Goal: Transaction & Acquisition: Book appointment/travel/reservation

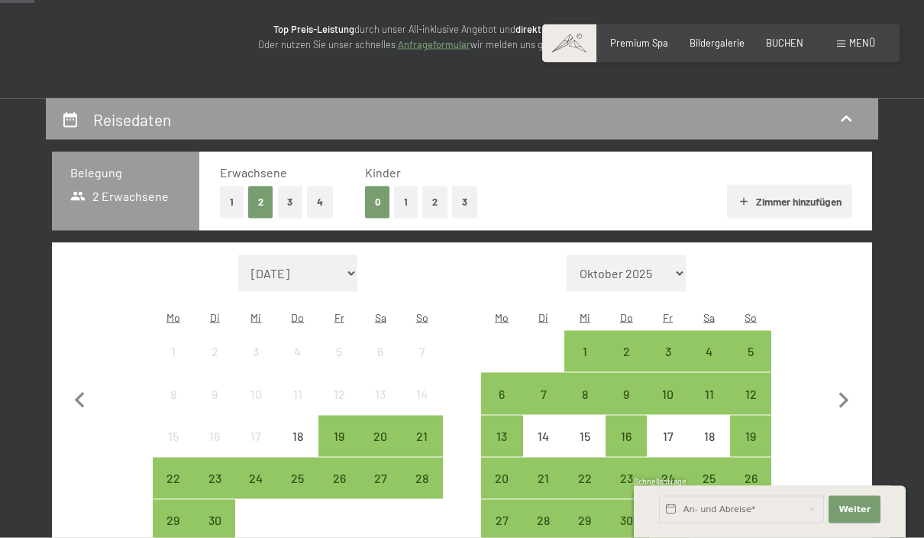
click at [671, 266] on select "Oktober 2025 November 2025 Dezember 2025 Januar 2026 Februar 2026 März 2026 Apr…" at bounding box center [626, 273] width 119 height 37
select select "2026-08-01"
select select "2026-09-01"
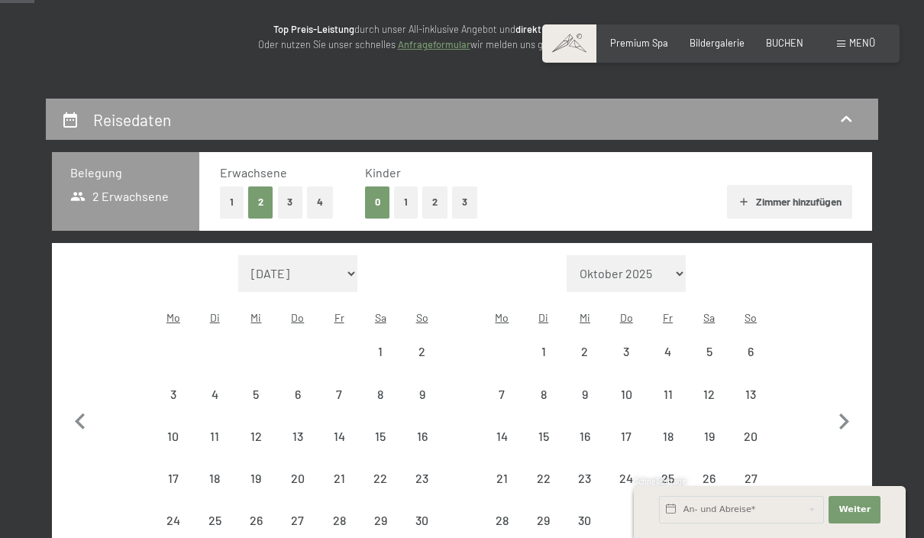
select select "2026-08-01"
select select "2026-09-01"
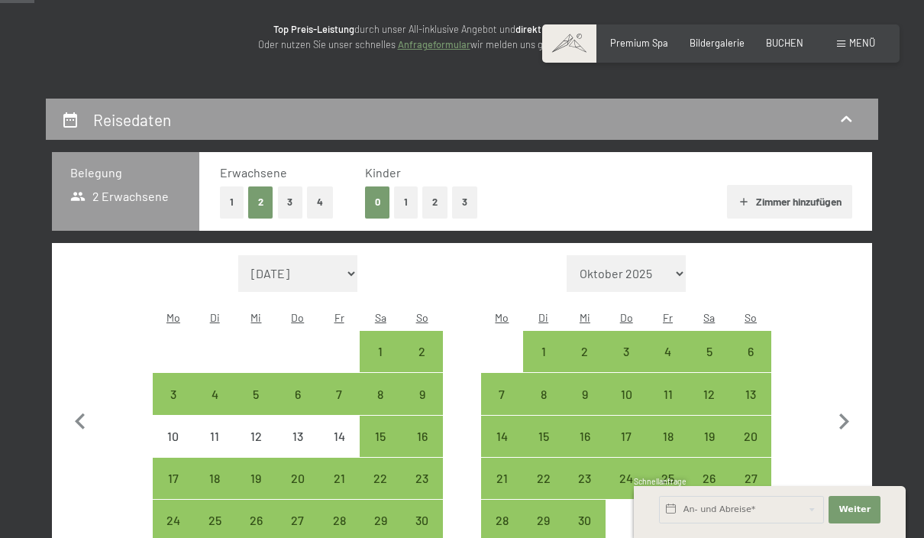
click at [850, 418] on icon "button" at bounding box center [844, 422] width 32 height 32
select select "2026-09-01"
select select "2026-10-01"
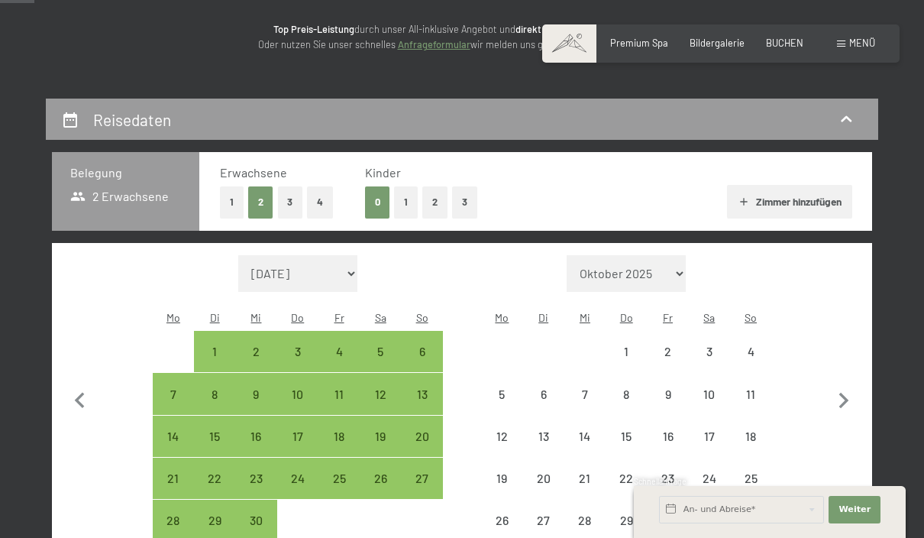
select select "2026-09-01"
select select "2026-10-01"
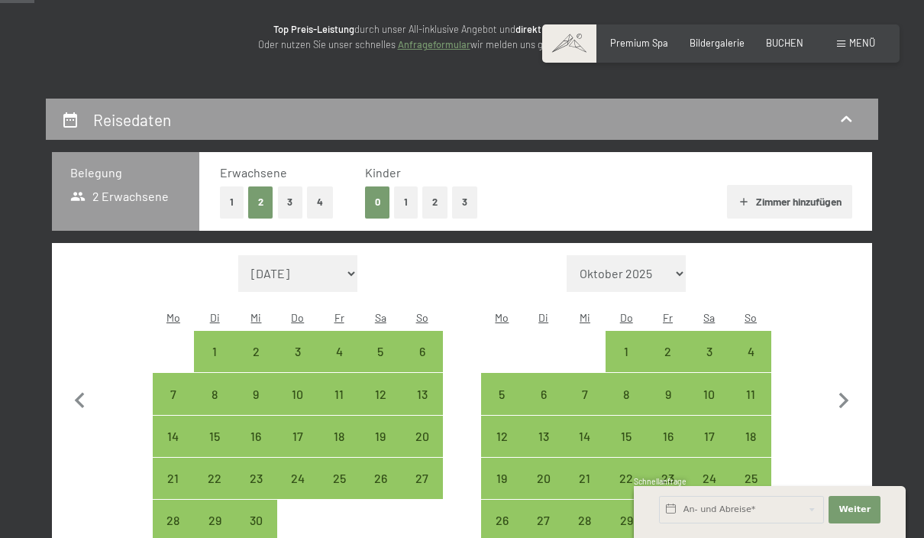
click at [849, 391] on icon "button" at bounding box center [844, 401] width 32 height 32
select select "2026-10-01"
select select "2026-11-01"
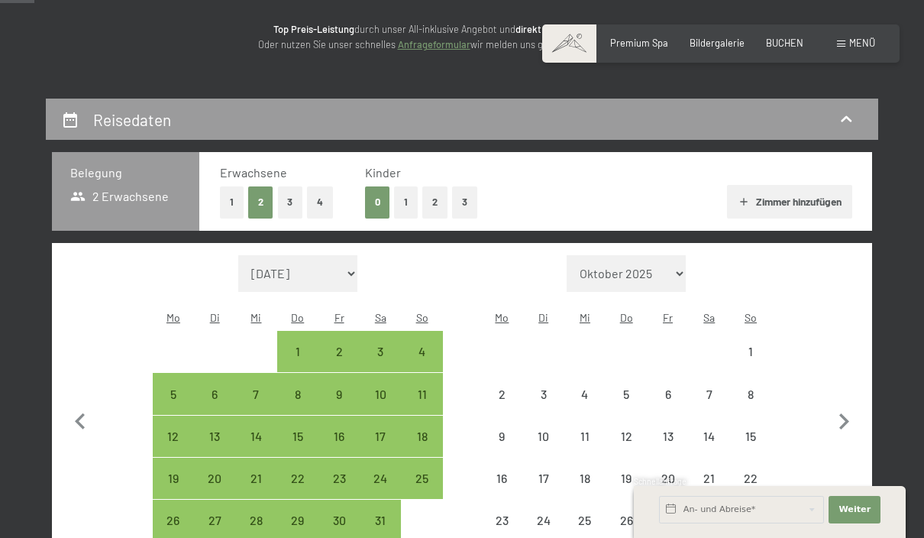
select select "2026-10-01"
select select "2026-11-01"
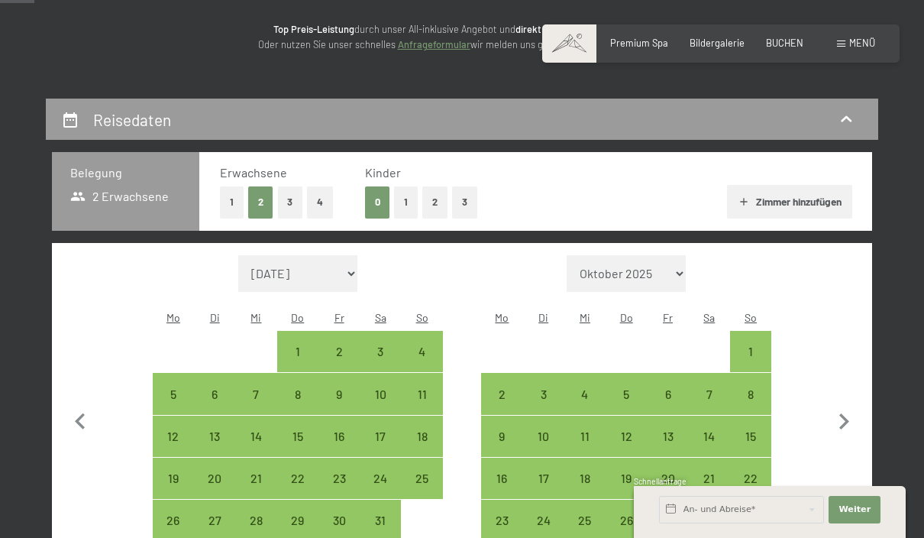
click at [427, 473] on div "25" at bounding box center [421, 491] width 38 height 38
select select "2026-10-01"
select select "2026-11-01"
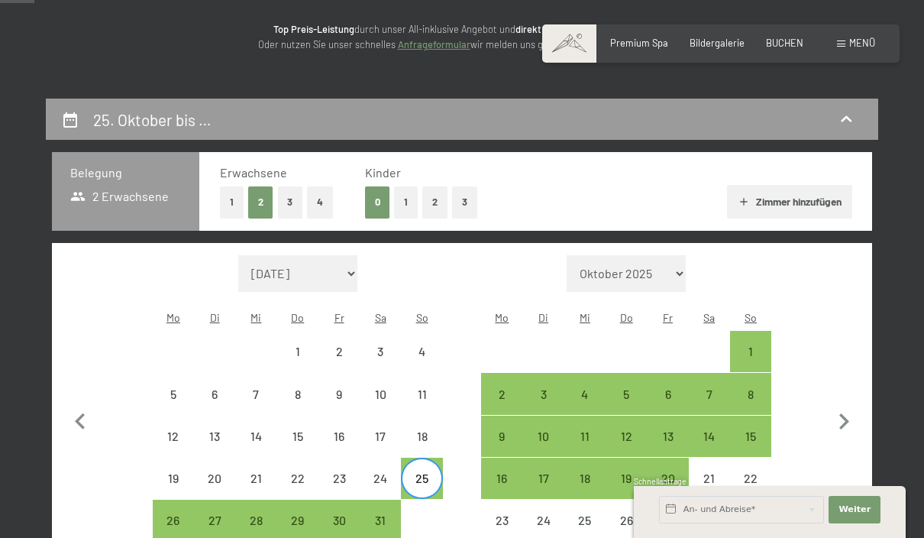
click at [761, 345] on div "1" at bounding box center [751, 364] width 38 height 38
select select "2026-10-01"
select select "2026-11-01"
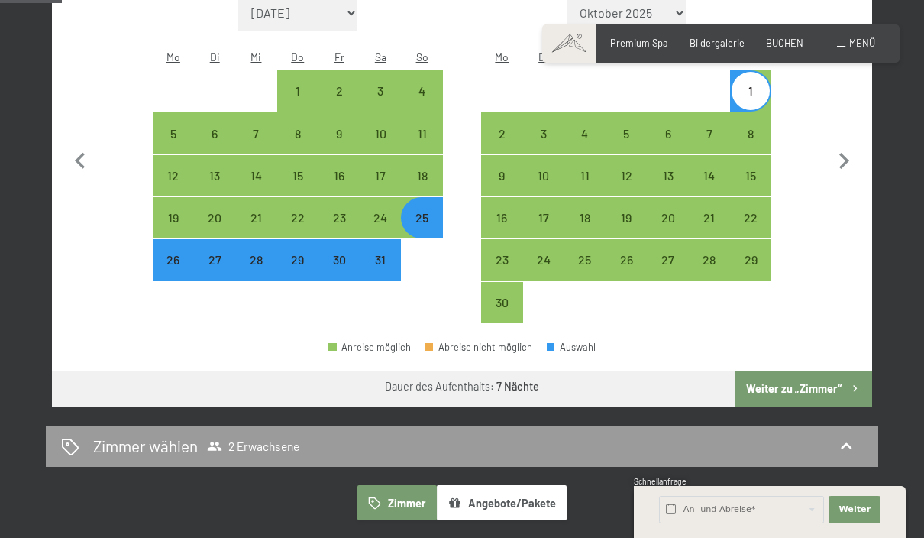
click at [810, 377] on button "Weiter zu „Zimmer“" at bounding box center [803, 388] width 137 height 37
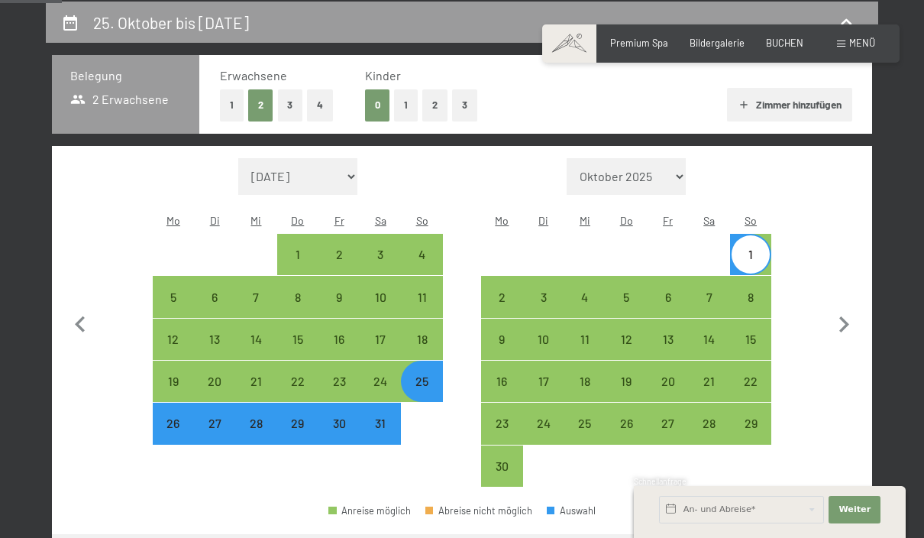
select select "2026-10-01"
select select "2026-11-01"
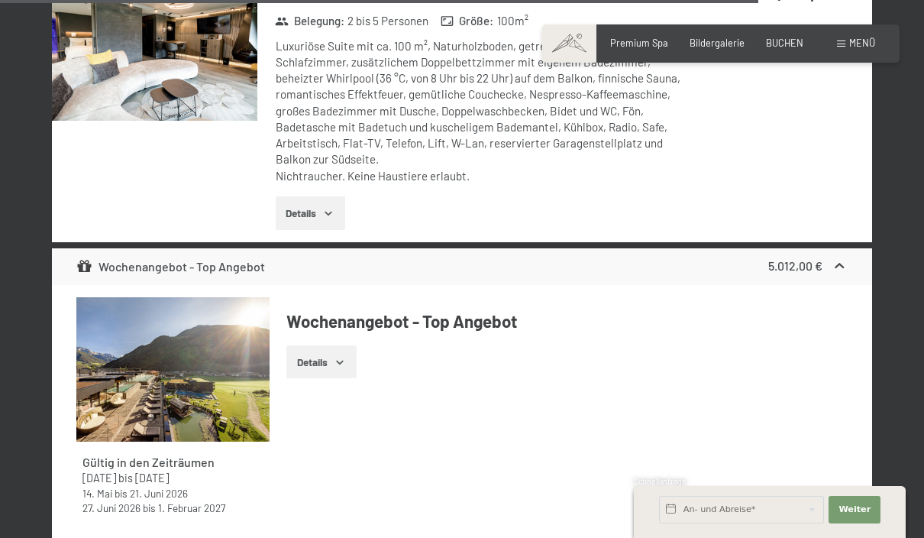
scroll to position [5139, 0]
click at [859, 44] on span "Menü" at bounding box center [862, 43] width 26 height 12
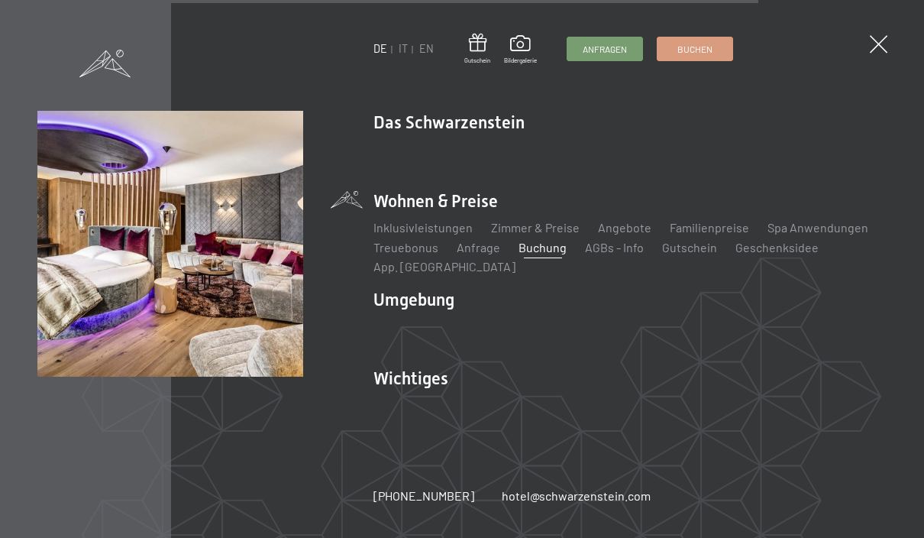
click at [550, 234] on link "Zimmer & Preise" at bounding box center [535, 227] width 89 height 15
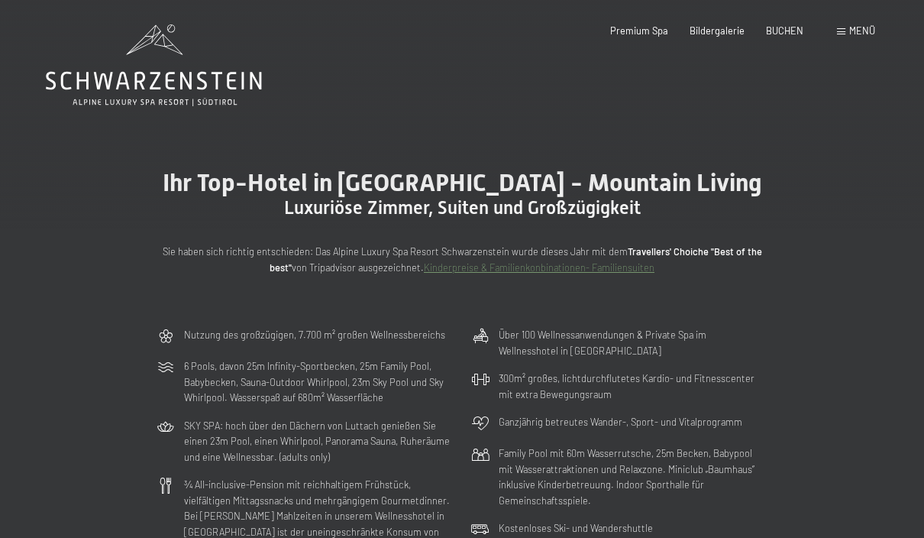
click at [785, 27] on span "BUCHEN" at bounding box center [784, 30] width 37 height 12
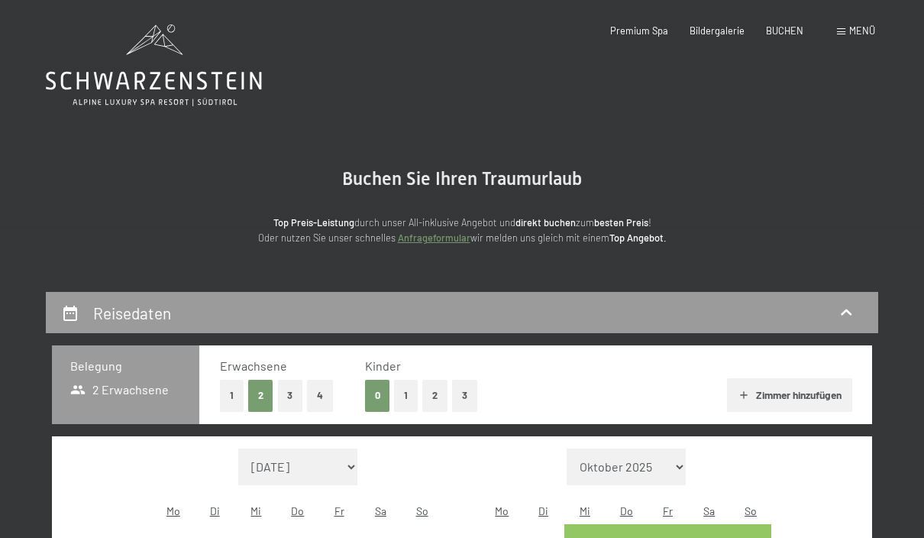
click at [861, 27] on span "Menü" at bounding box center [862, 30] width 26 height 12
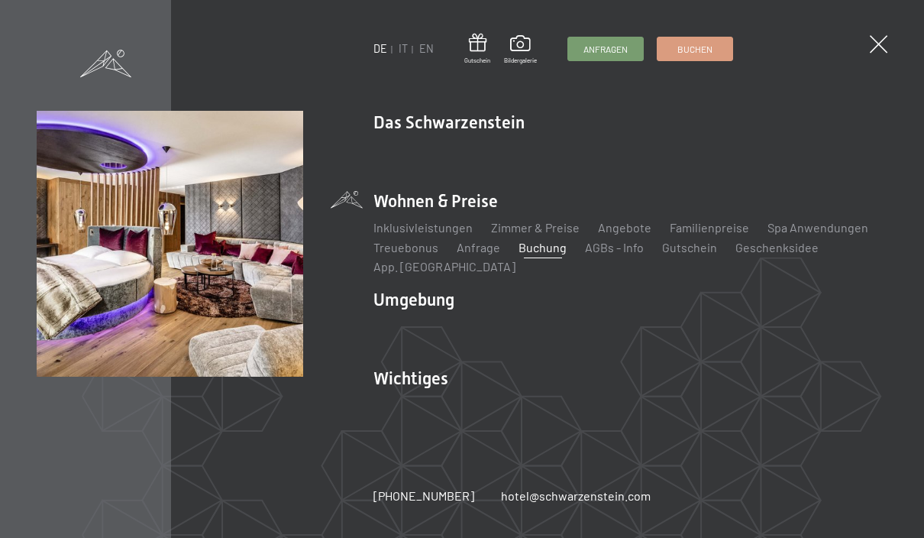
click at [631, 232] on link "Angebote" at bounding box center [624, 227] width 53 height 15
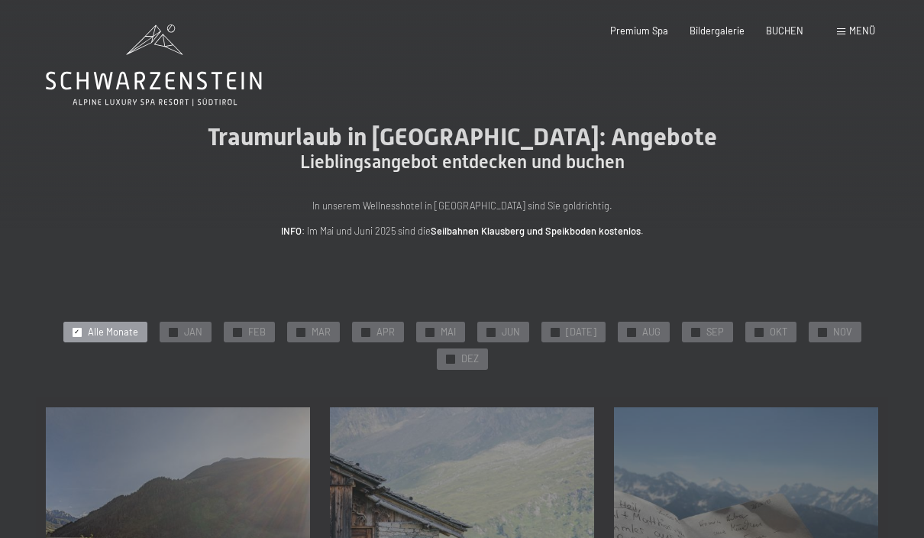
click at [756, 333] on span "✓" at bounding box center [758, 332] width 5 height 8
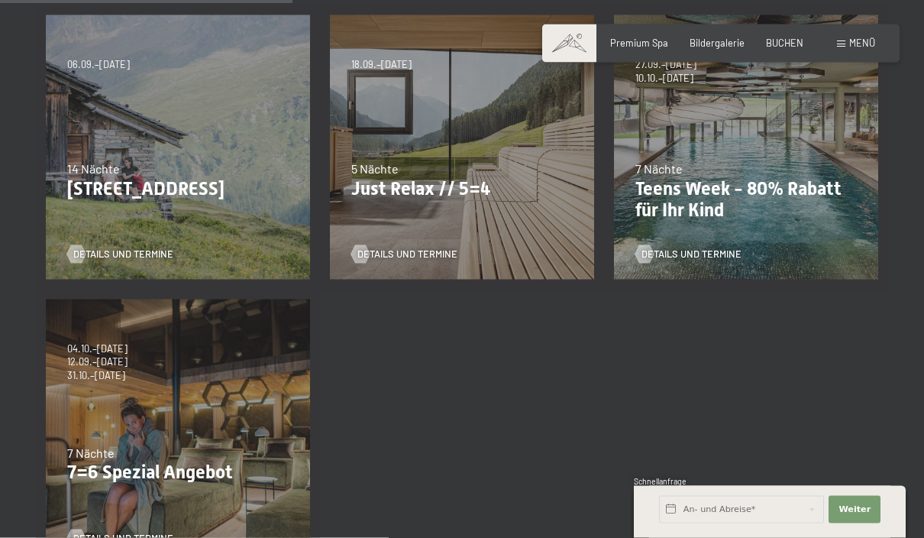
scroll to position [399, 0]
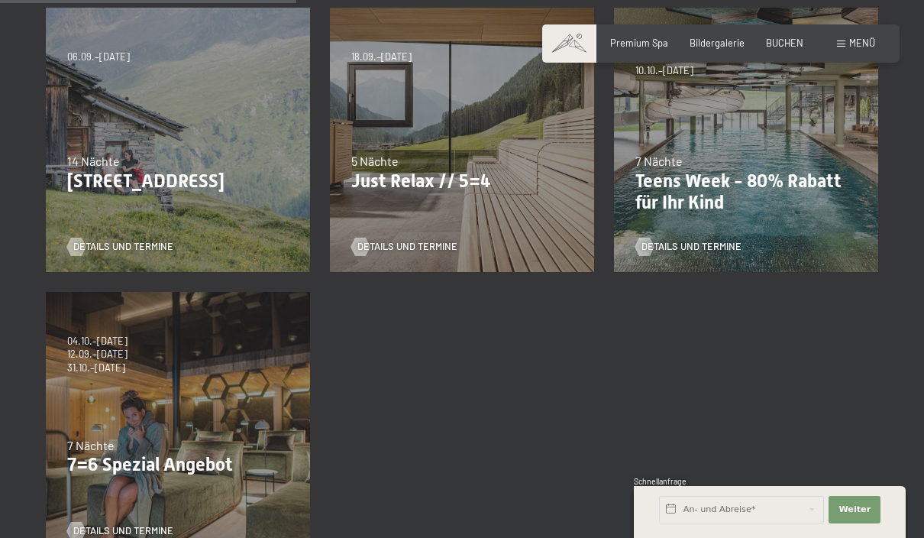
click at [92, 460] on p "7=6 Spezial Angebot" at bounding box center [177, 465] width 221 height 22
click at [73, 522] on div at bounding box center [76, 531] width 11 height 18
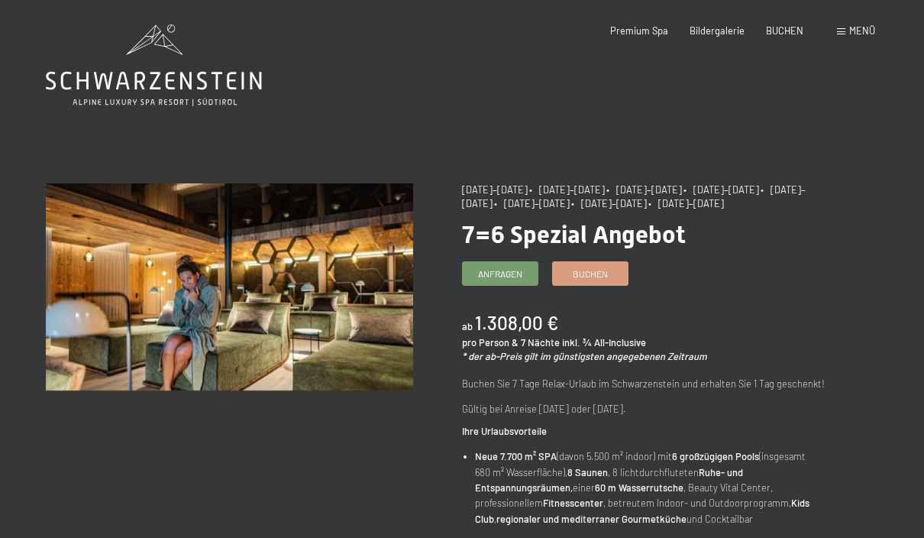
click at [596, 263] on link "Buchen" at bounding box center [590, 273] width 75 height 23
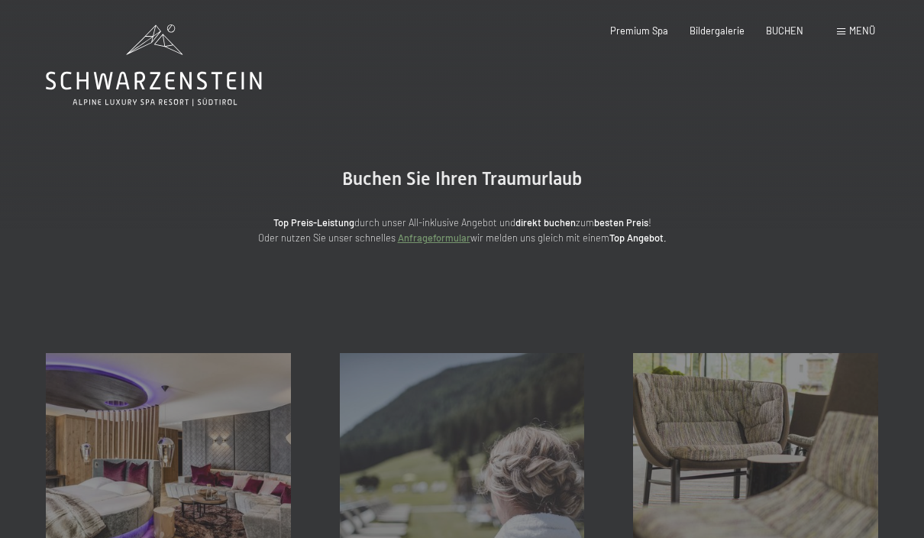
select select "[DATE]"
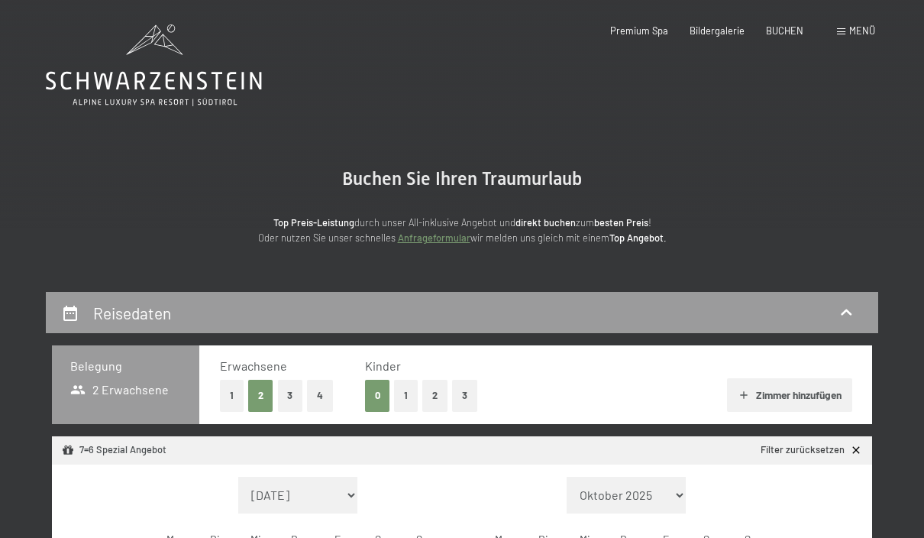
select select "[DATE]"
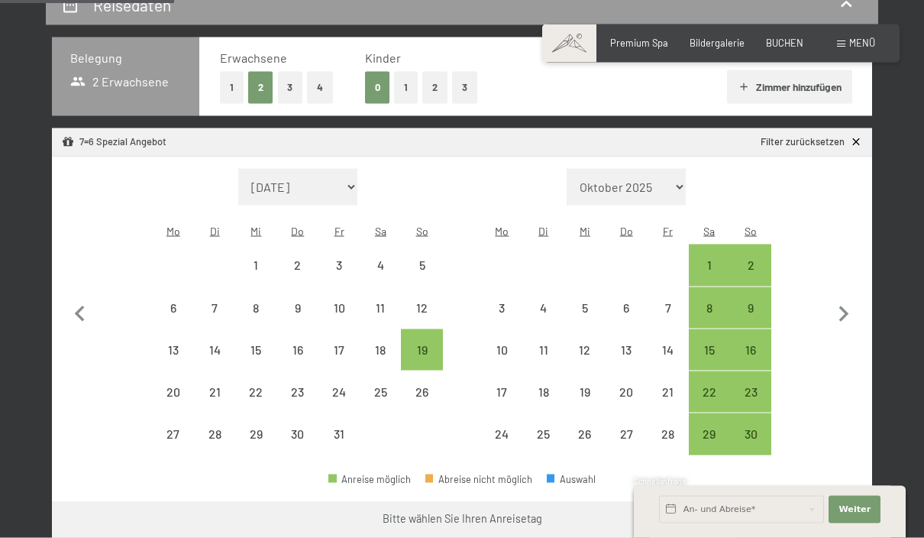
scroll to position [309, 0]
click at [385, 385] on div "25" at bounding box center [380, 404] width 38 height 38
select select "[DATE]"
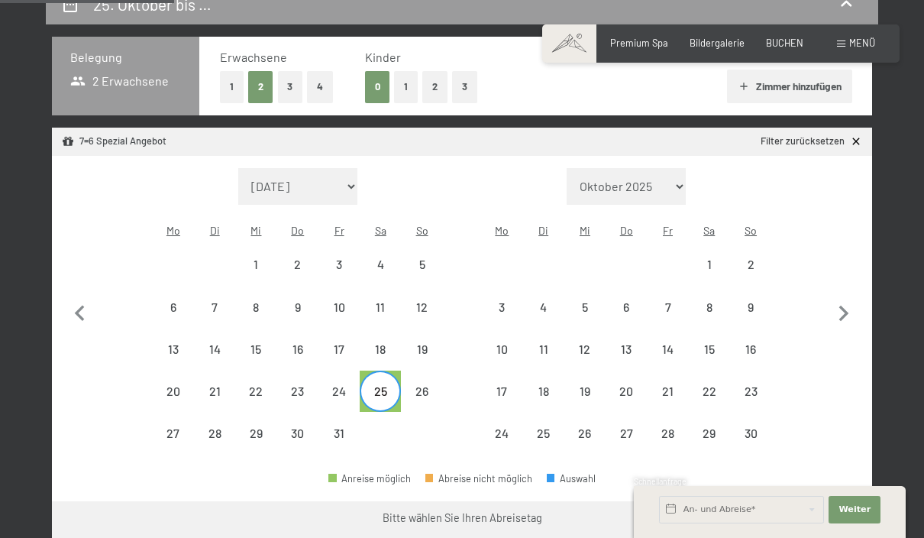
click at [424, 343] on div "19" at bounding box center [421, 362] width 38 height 38
select select "[DATE]"
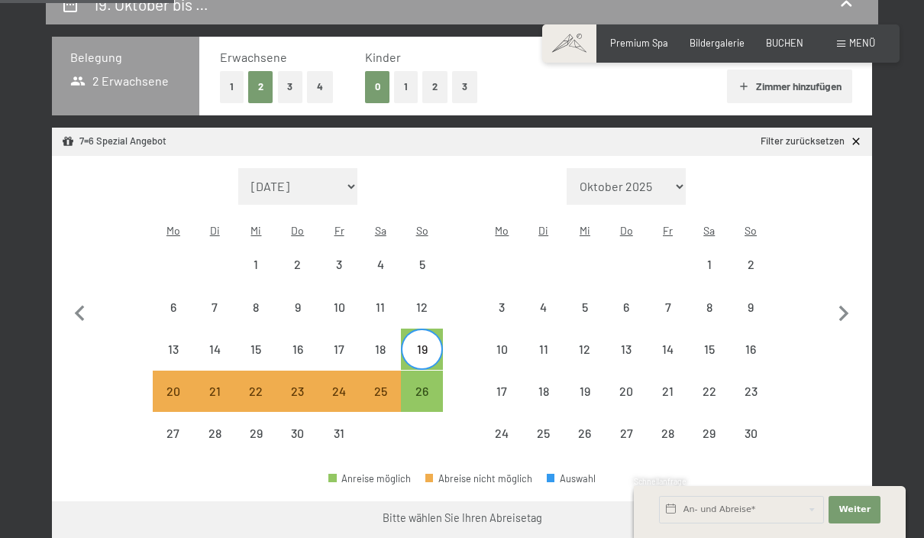
click at [428, 385] on div "26" at bounding box center [421, 404] width 38 height 38
select select "[DATE]"
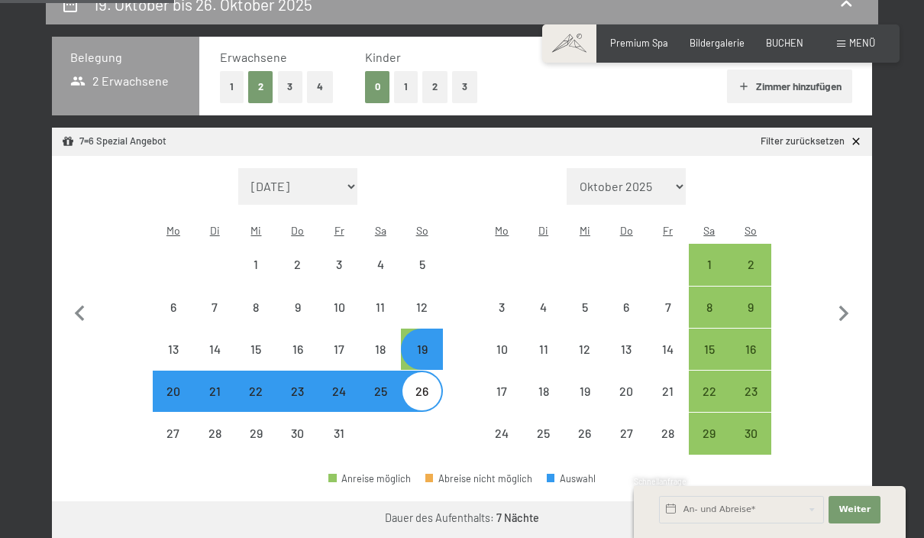
select select "[DATE]"
click at [832, 506] on button "Weiter zu „Zimmer“" at bounding box center [803, 519] width 137 height 37
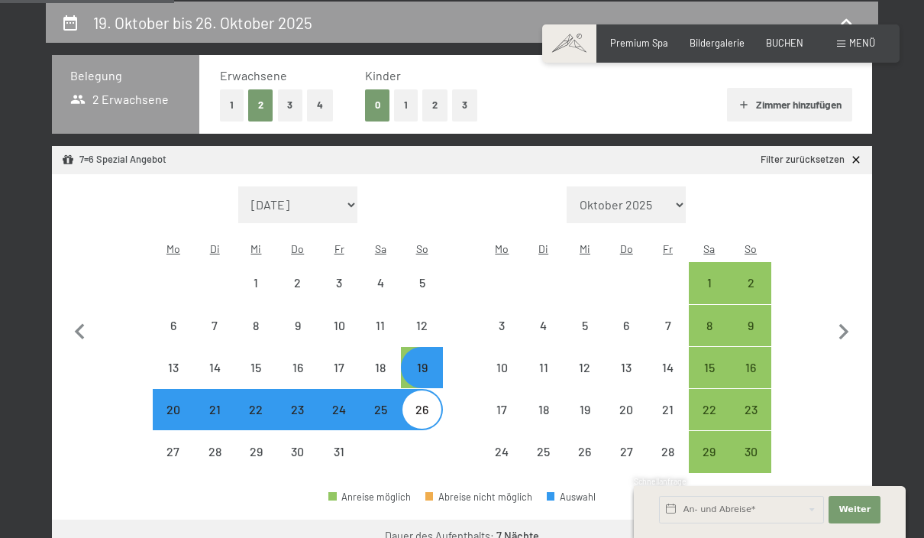
select select "[DATE]"
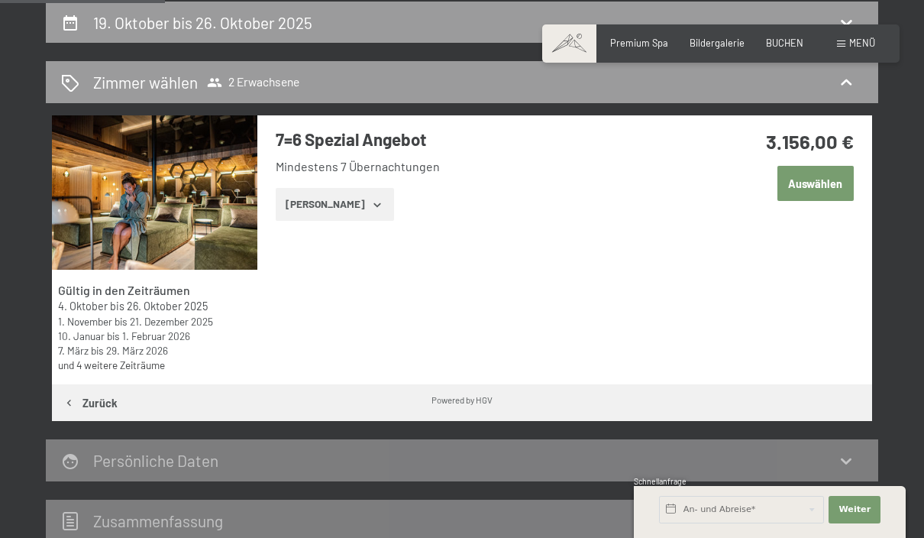
click at [827, 187] on button "Auswählen" at bounding box center [815, 183] width 76 height 35
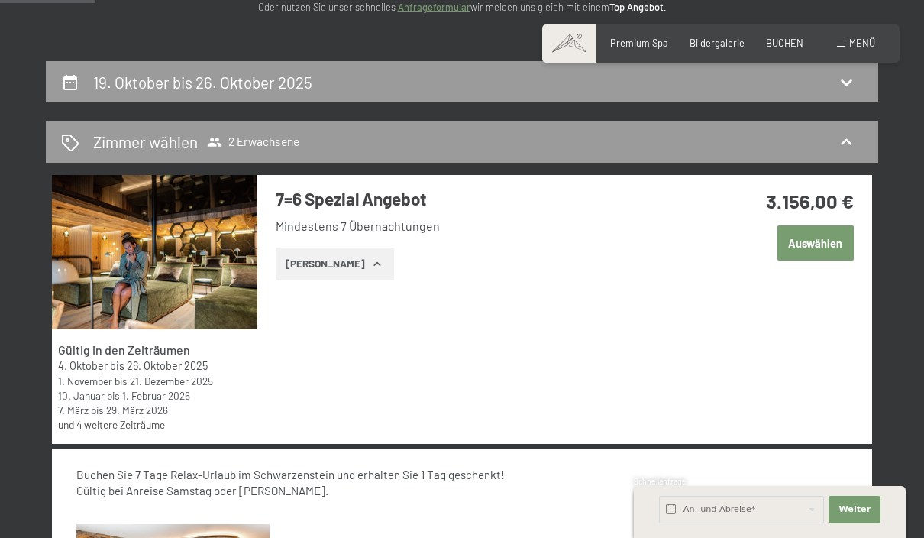
scroll to position [174, 0]
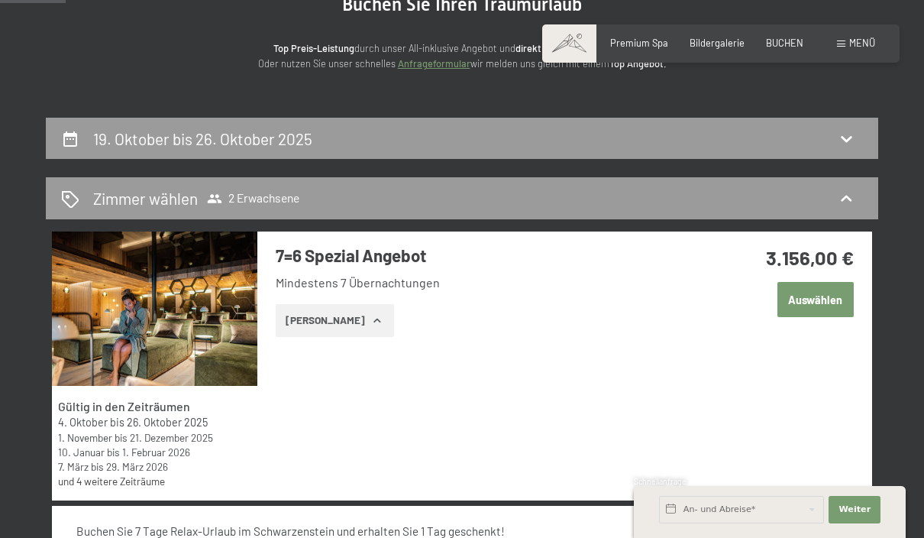
click at [850, 136] on icon at bounding box center [846, 139] width 11 height 6
select select "[DATE]"
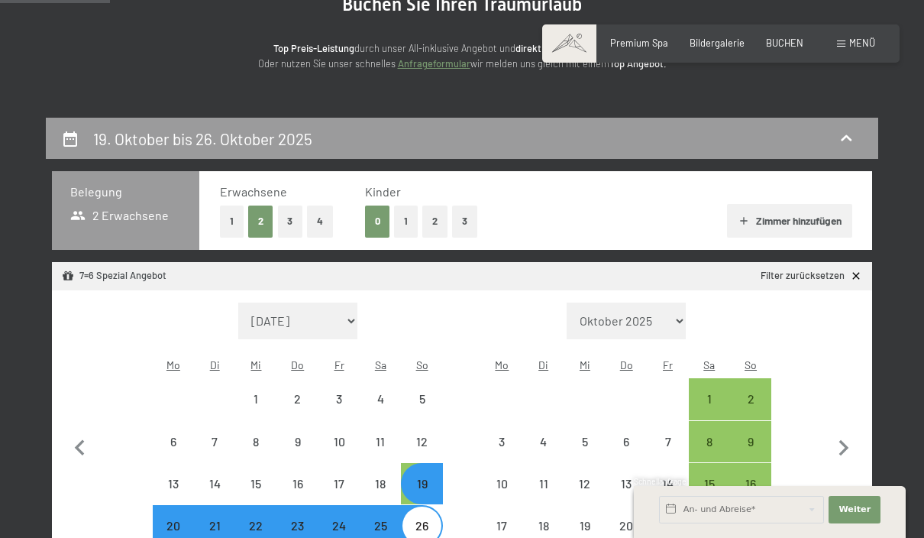
scroll to position [290, 0]
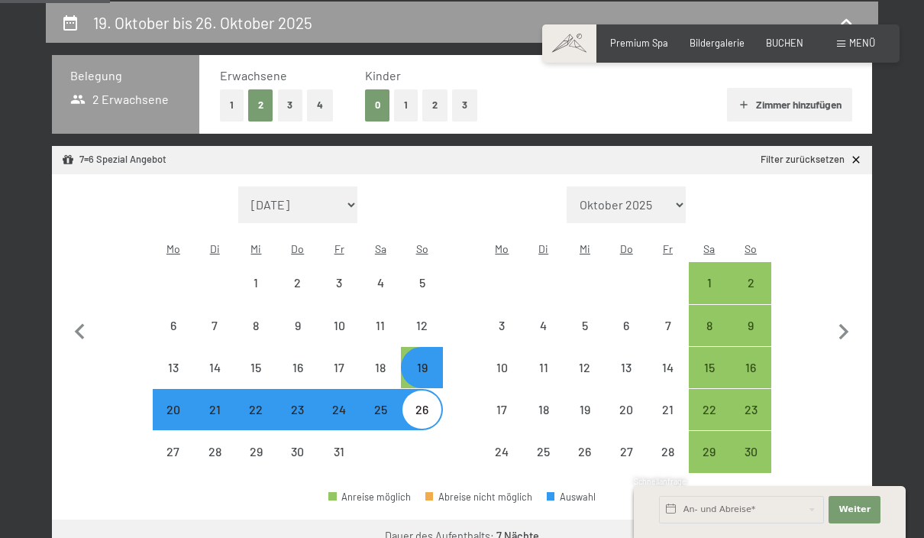
click at [712, 276] on div "1" at bounding box center [709, 295] width 38 height 38
select select "[DATE]"
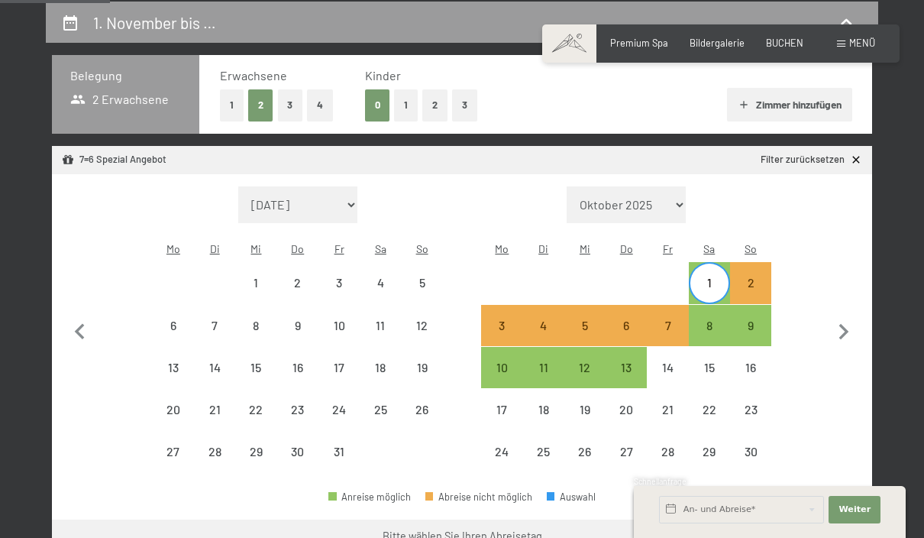
click at [713, 319] on div "8" at bounding box center [709, 338] width 38 height 38
select select "[DATE]"
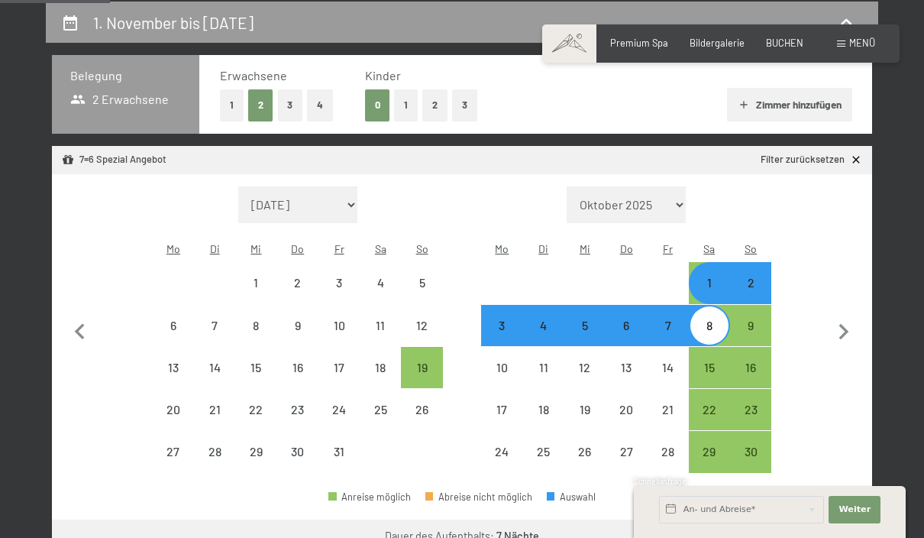
select select "[DATE]"
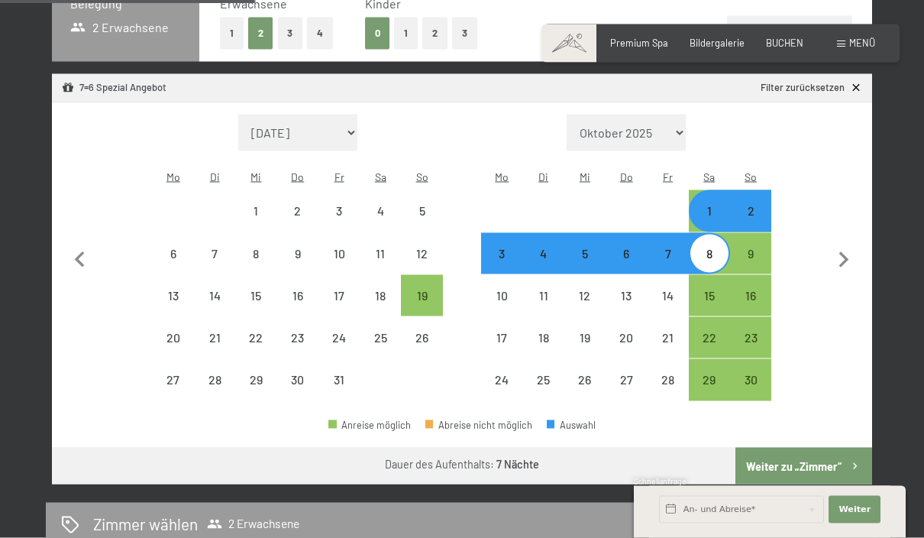
click at [815, 457] on button "Weiter zu „Zimmer“" at bounding box center [803, 466] width 137 height 37
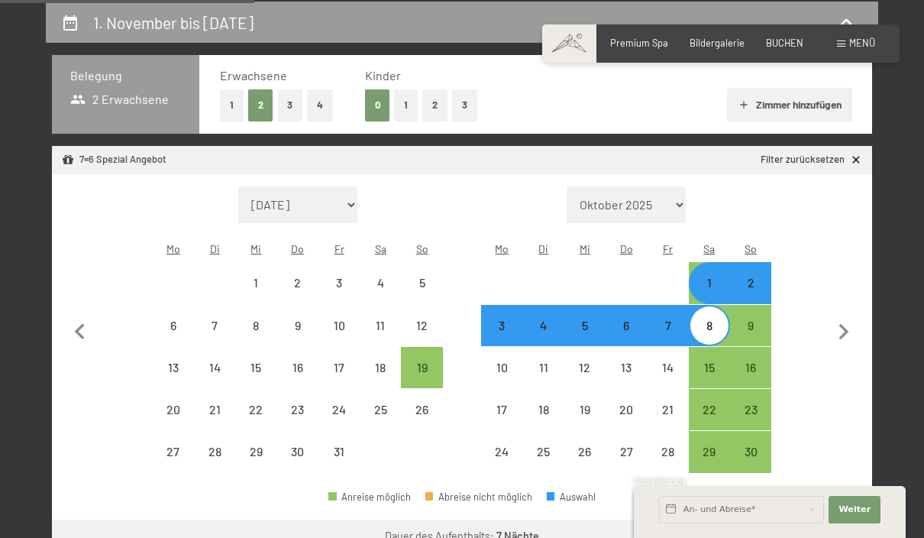
select select "[DATE]"
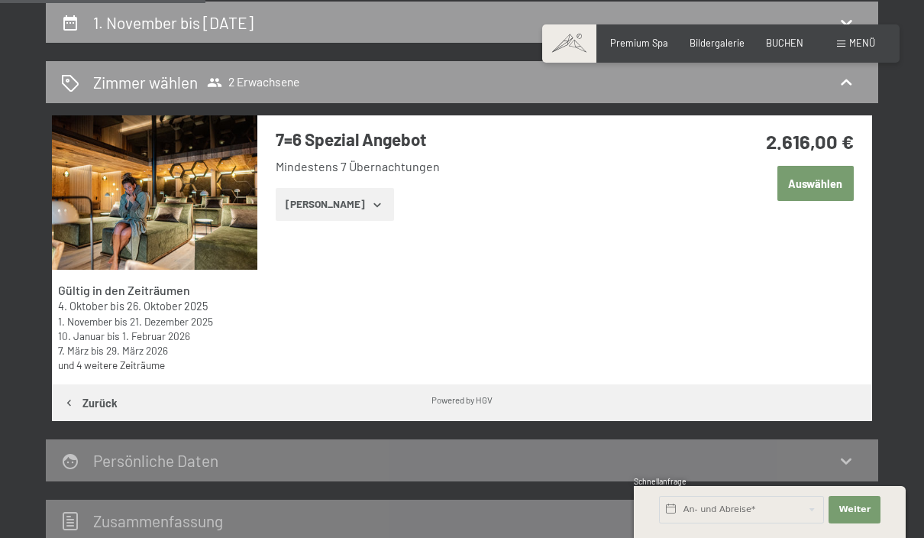
click at [826, 186] on button "Auswählen" at bounding box center [815, 183] width 76 height 35
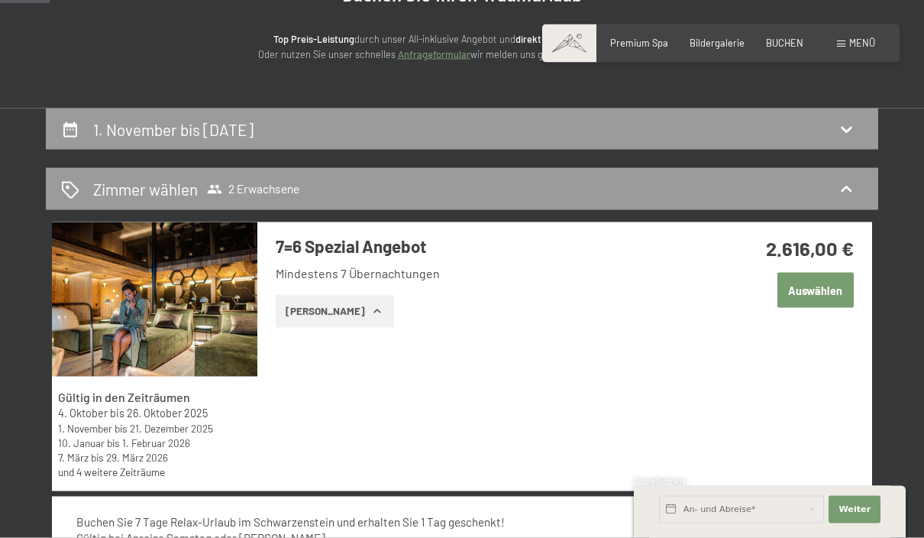
scroll to position [0, 0]
